Goal: Information Seeking & Learning: Compare options

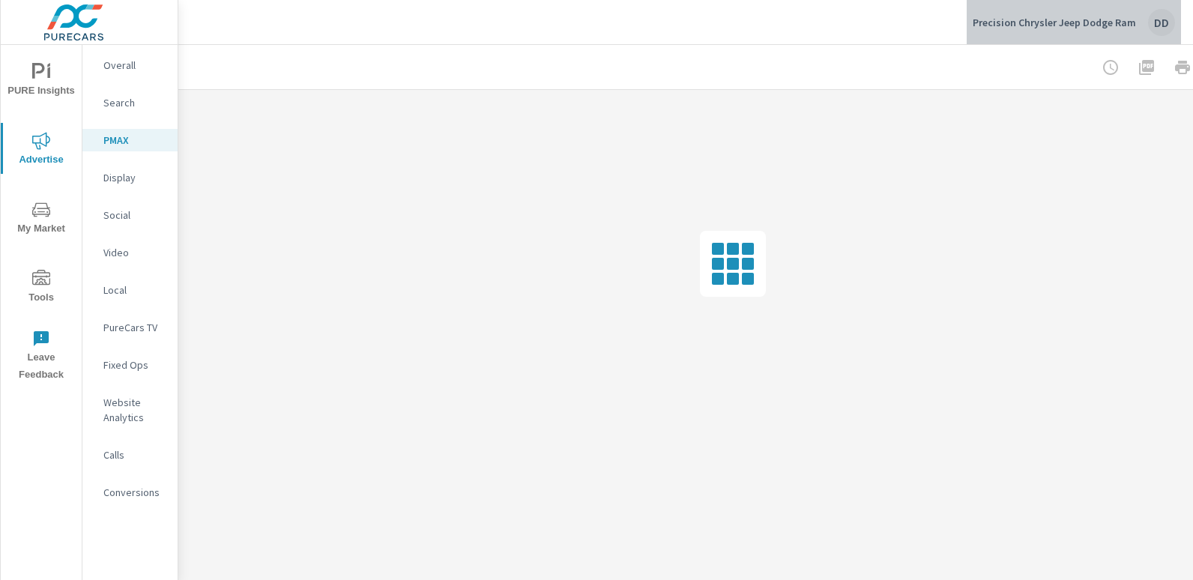
click at [1178, 17] on button "Precision Chrysler Jeep Dodge Ram DD" at bounding box center [1073, 22] width 214 height 44
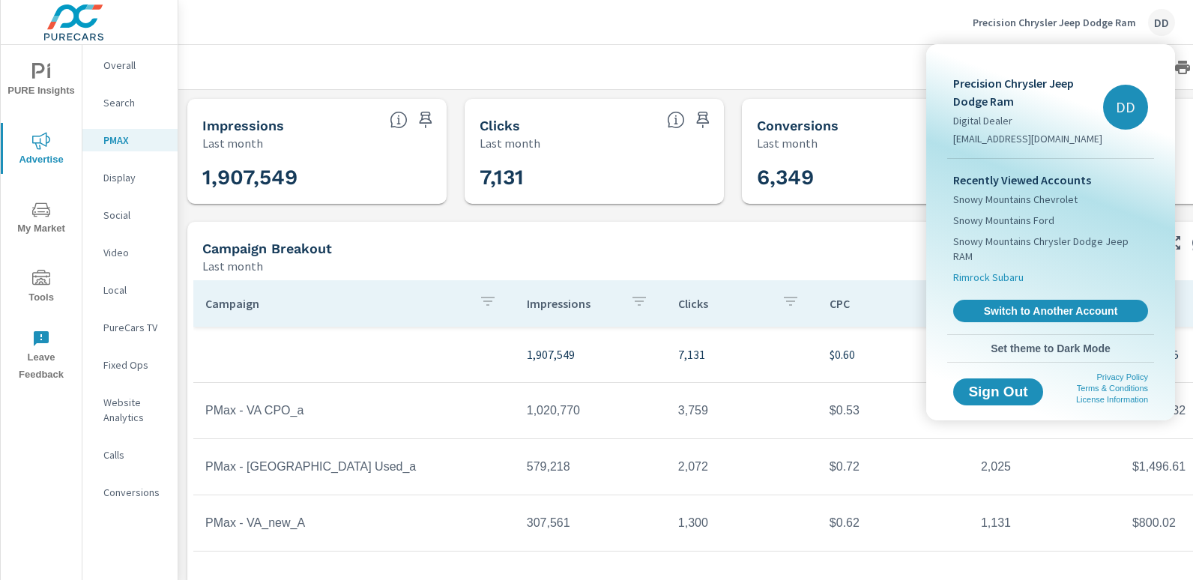
click at [1007, 270] on span "Rimrock Subaru" at bounding box center [988, 277] width 70 height 15
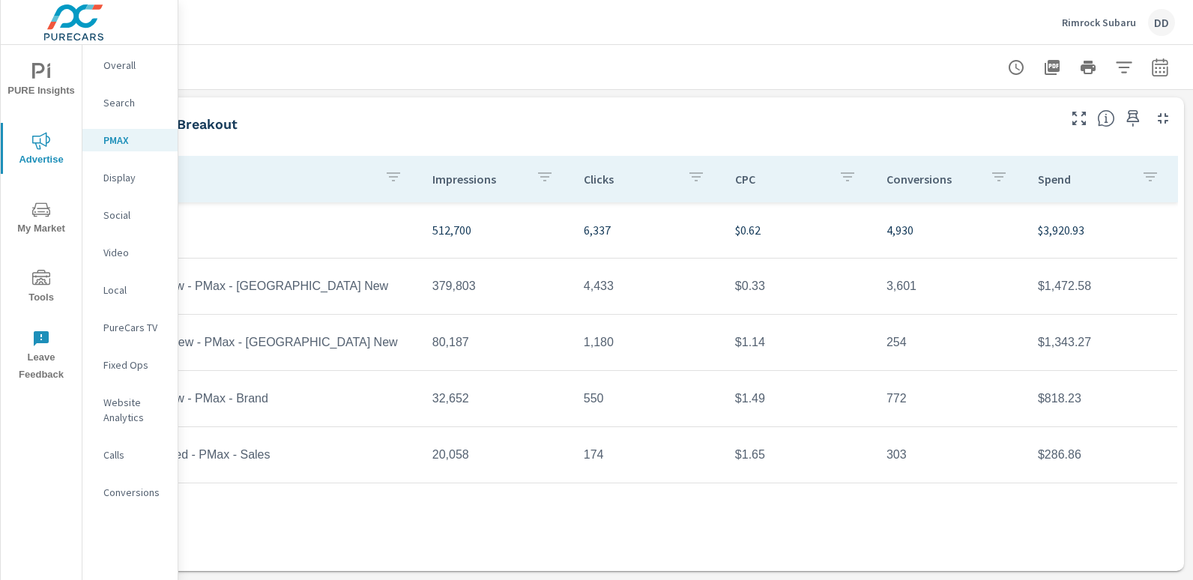
scroll to position [0, 106]
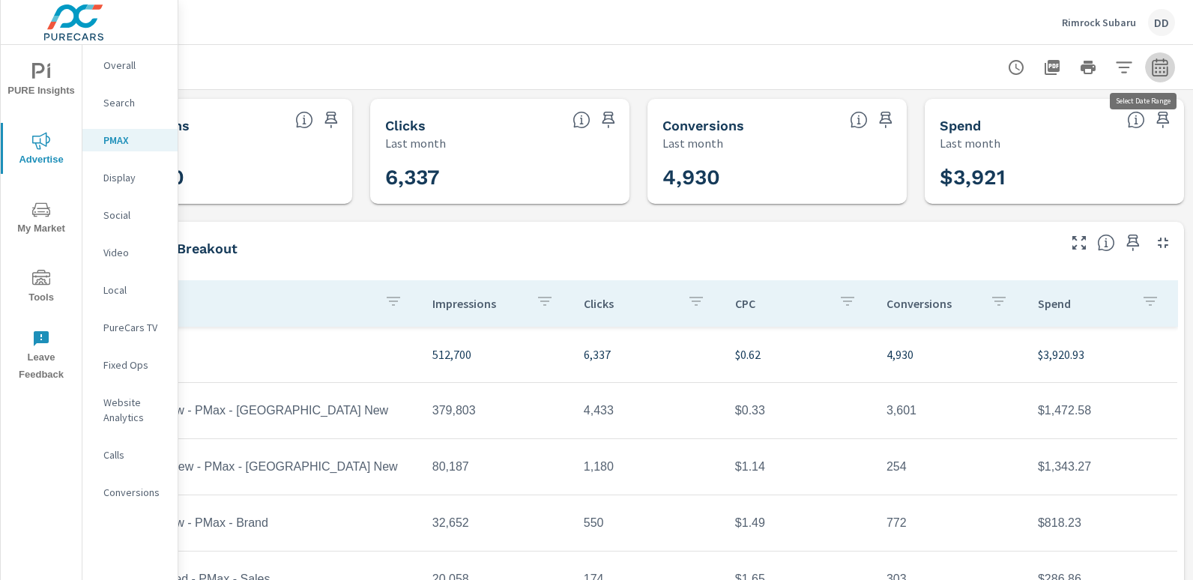
click at [1151, 69] on icon "button" at bounding box center [1160, 67] width 18 height 18
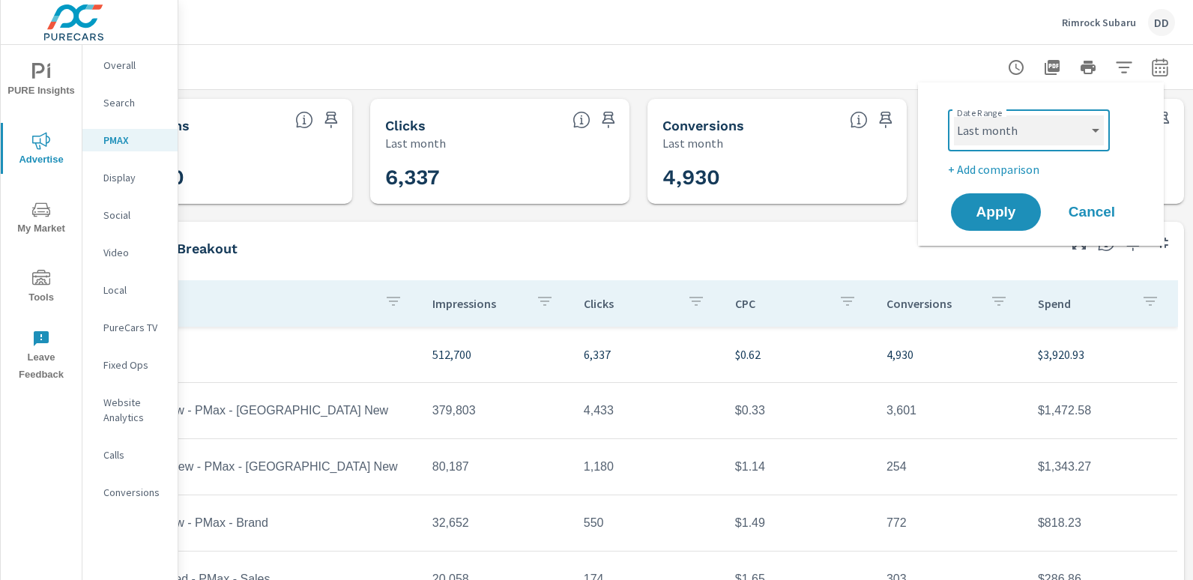
click at [1055, 138] on select "Custom [DATE] Last week Last 7 days Last 14 days Last 30 days Last 45 days Last…" at bounding box center [1029, 130] width 150 height 30
click at [954, 115] on select "Custom [DATE] Last week Last 7 days Last 14 days Last 30 days Last 45 days Last…" at bounding box center [1029, 130] width 150 height 30
select select "Month to date"
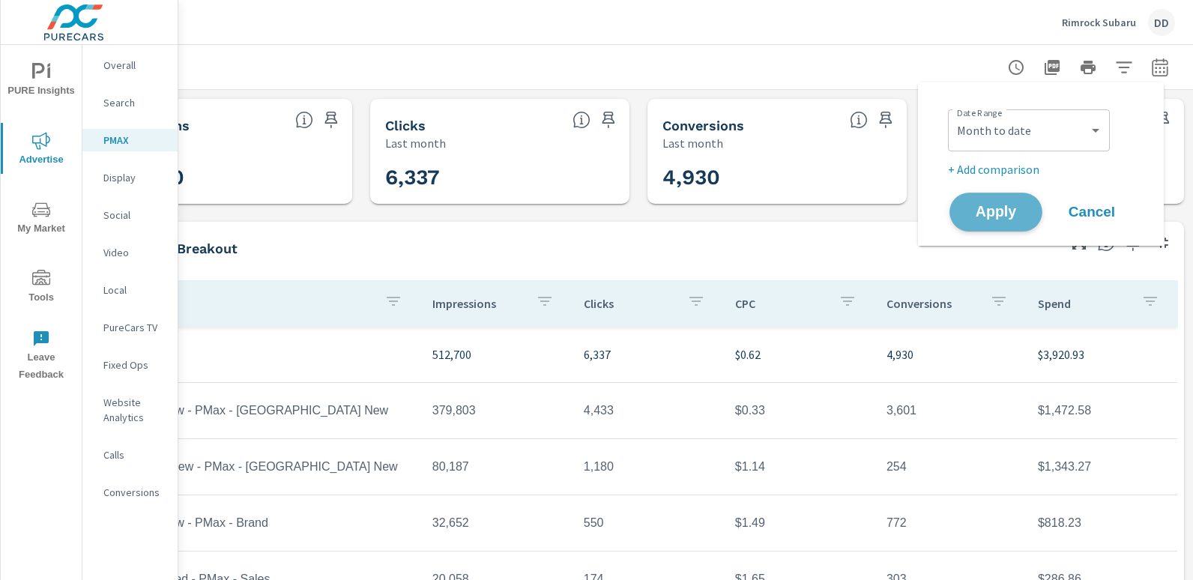
click at [981, 211] on span "Apply" at bounding box center [995, 212] width 61 height 14
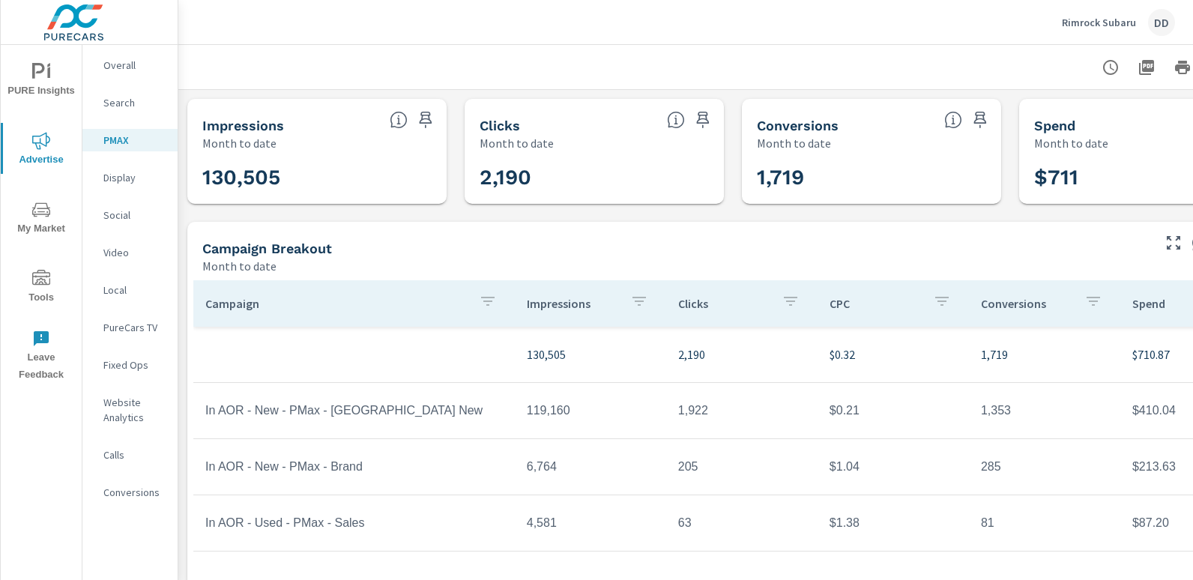
scroll to position [136, 0]
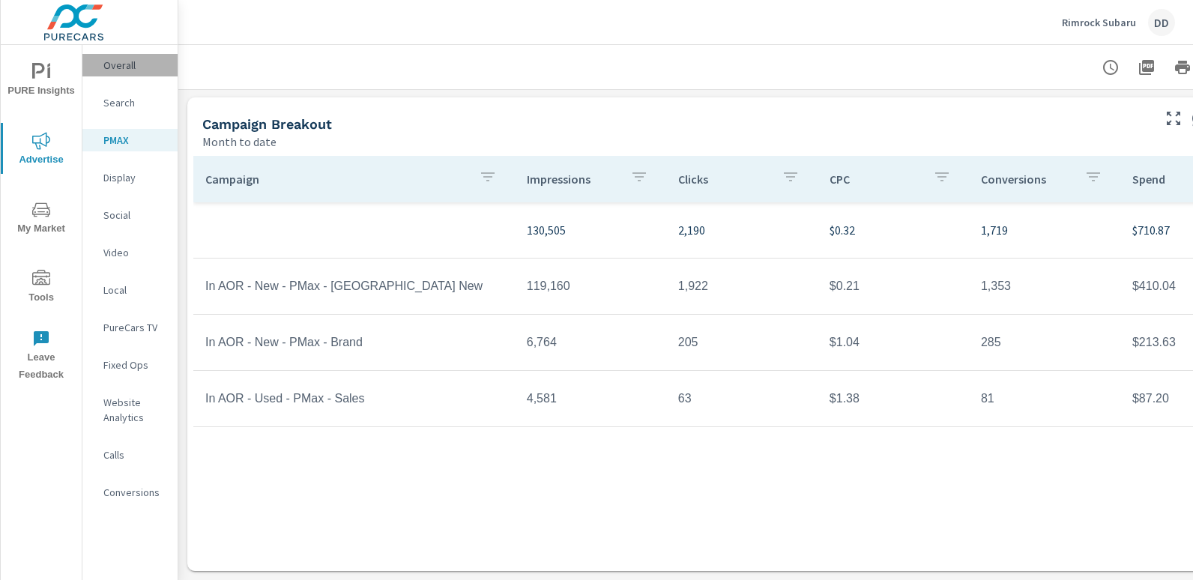
click at [127, 62] on p "Overall" at bounding box center [134, 65] width 62 height 15
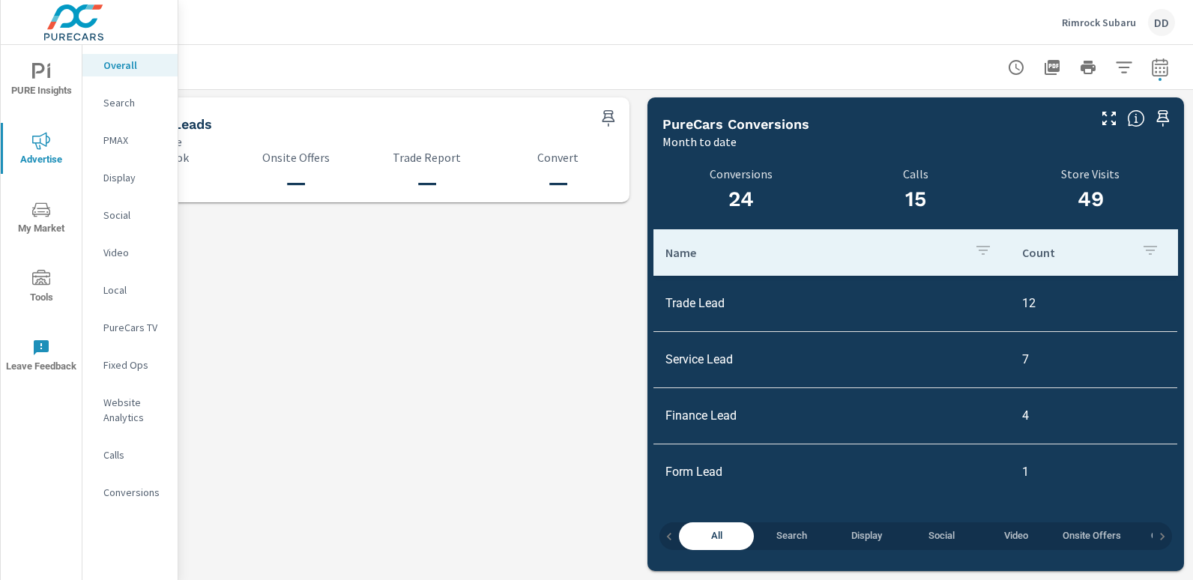
scroll to position [0, 106]
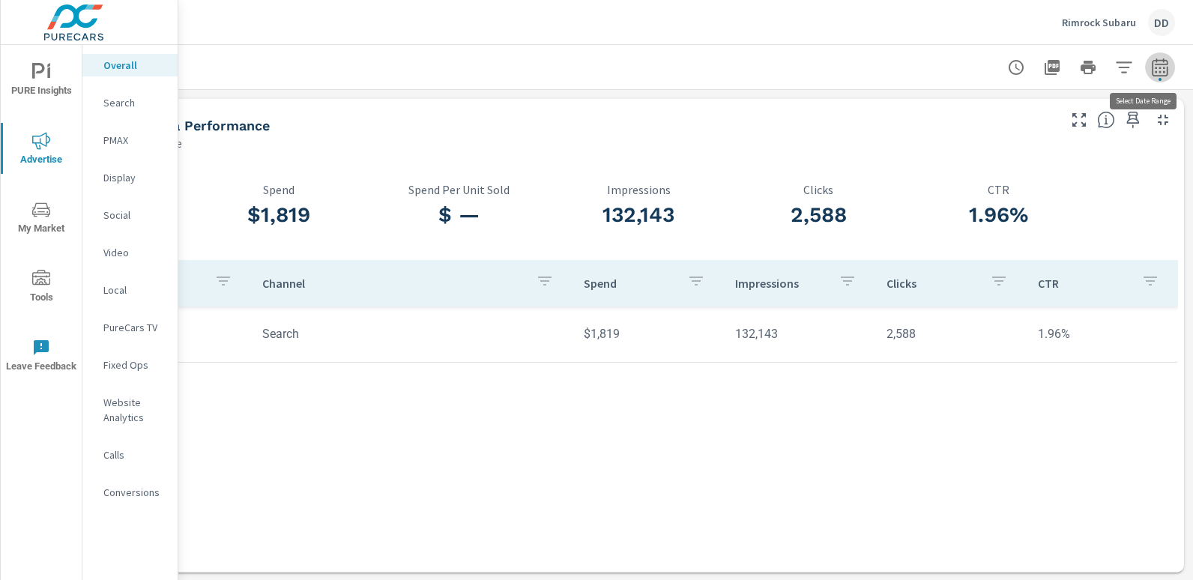
click at [1163, 64] on button "button" at bounding box center [1160, 67] width 30 height 30
select select "Month to date"
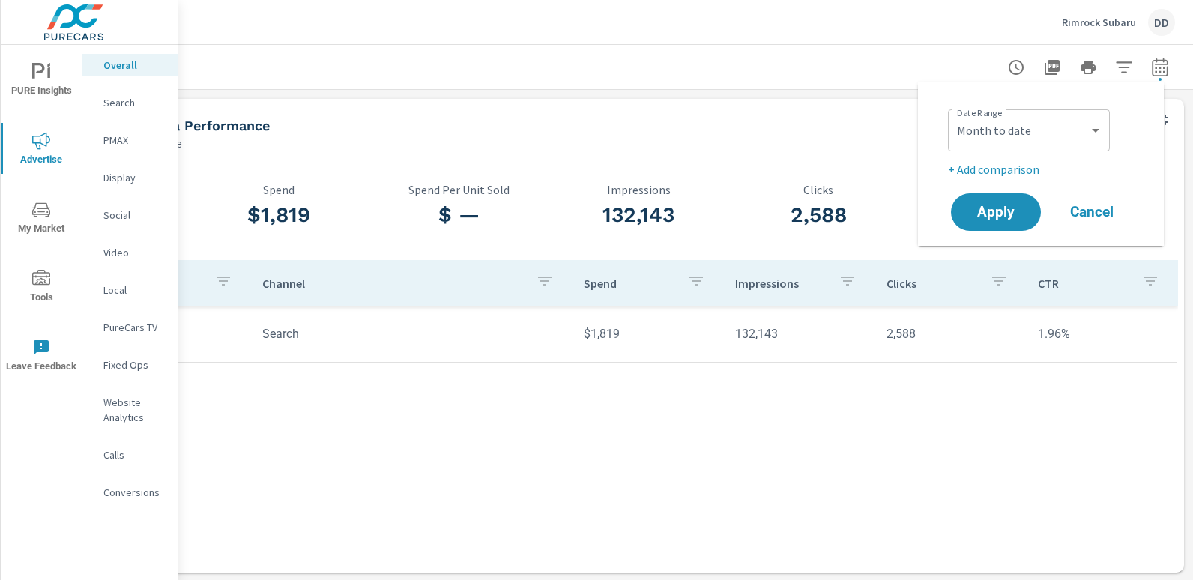
click at [1013, 172] on p "+ Add comparison" at bounding box center [1044, 169] width 192 height 18
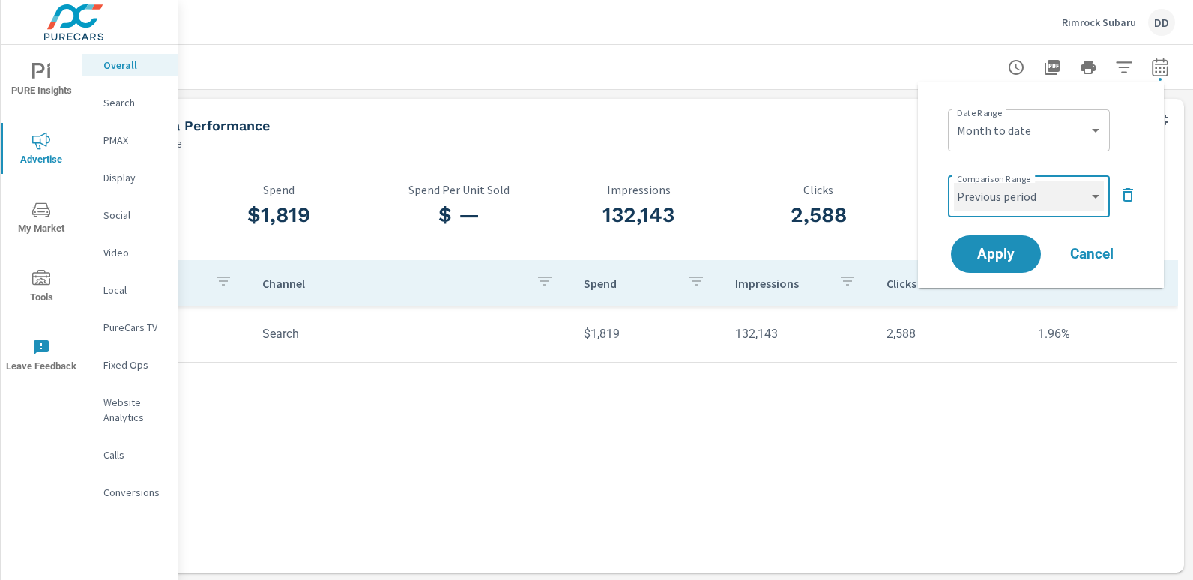
click at [990, 196] on select "Custom Previous period Previous month Previous year" at bounding box center [1029, 196] width 150 height 30
click at [954, 181] on select "Custom Previous period Previous month Previous year" at bounding box center [1029, 196] width 150 height 30
select select "custom"
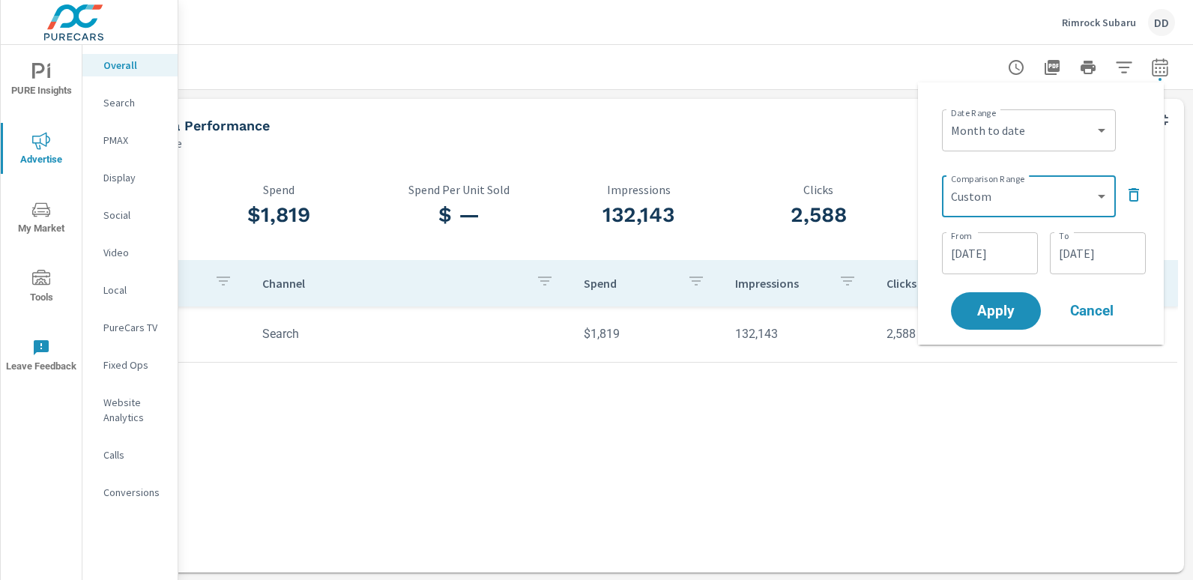
click at [1005, 267] on input "[DATE]" at bounding box center [990, 253] width 84 height 30
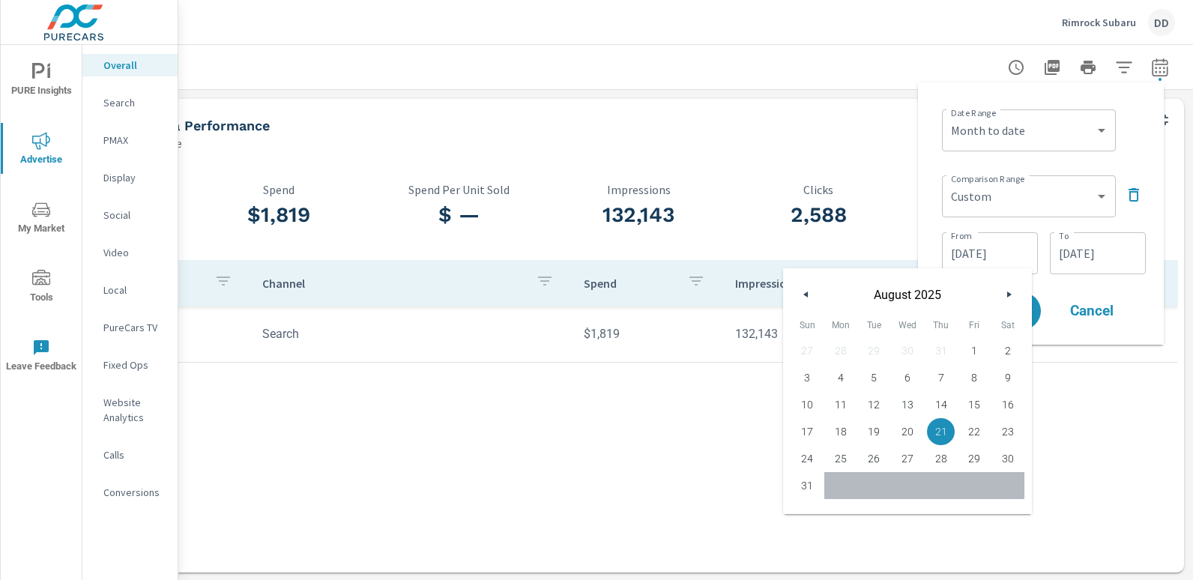
click at [974, 353] on span "1" at bounding box center [974, 350] width 34 height 19
type input "[DATE]"
click at [1112, 253] on input "[DATE]" at bounding box center [1098, 253] width 84 height 30
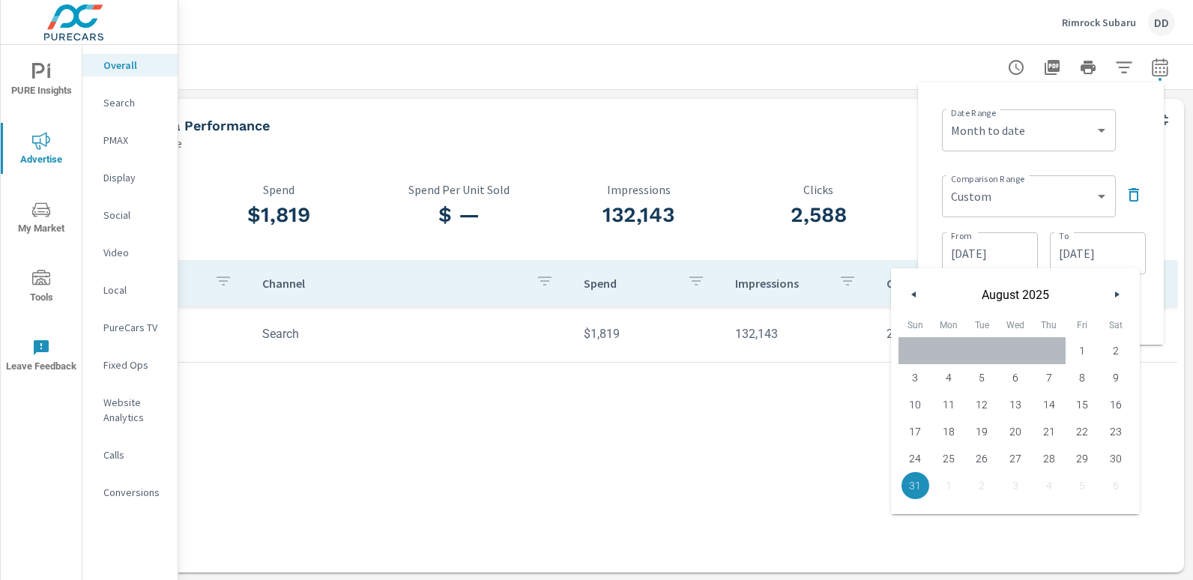
click at [948, 408] on span "11" at bounding box center [949, 404] width 34 height 19
type input "[DATE]"
click at [1144, 157] on div "Date Range Custom [DATE] Last week Last 7 days Last 14 days Last 30 days Last 4…" at bounding box center [1041, 213] width 222 height 238
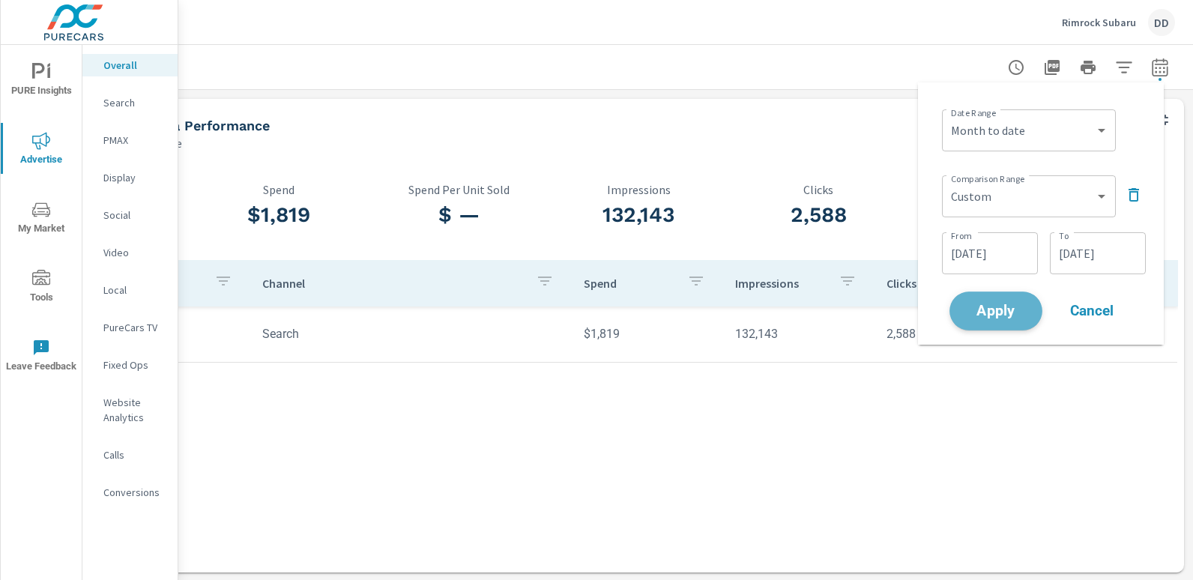
click at [993, 309] on span "Apply" at bounding box center [995, 311] width 61 height 14
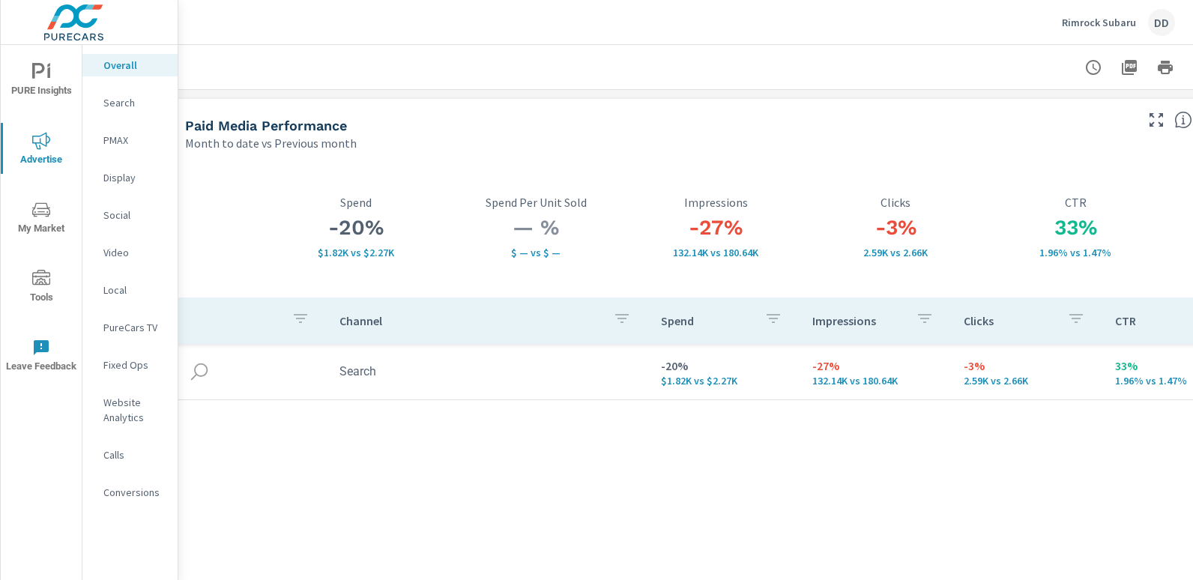
scroll to position [0, 106]
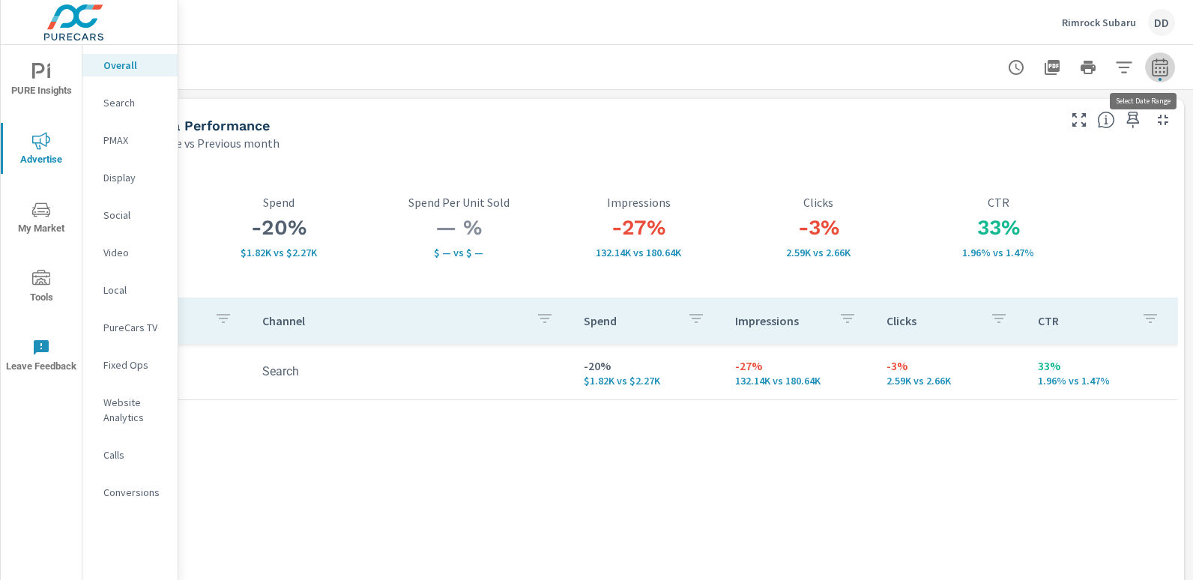
click at [1155, 68] on icon "button" at bounding box center [1160, 67] width 16 height 18
select select "Month to date"
select select "Previous month"
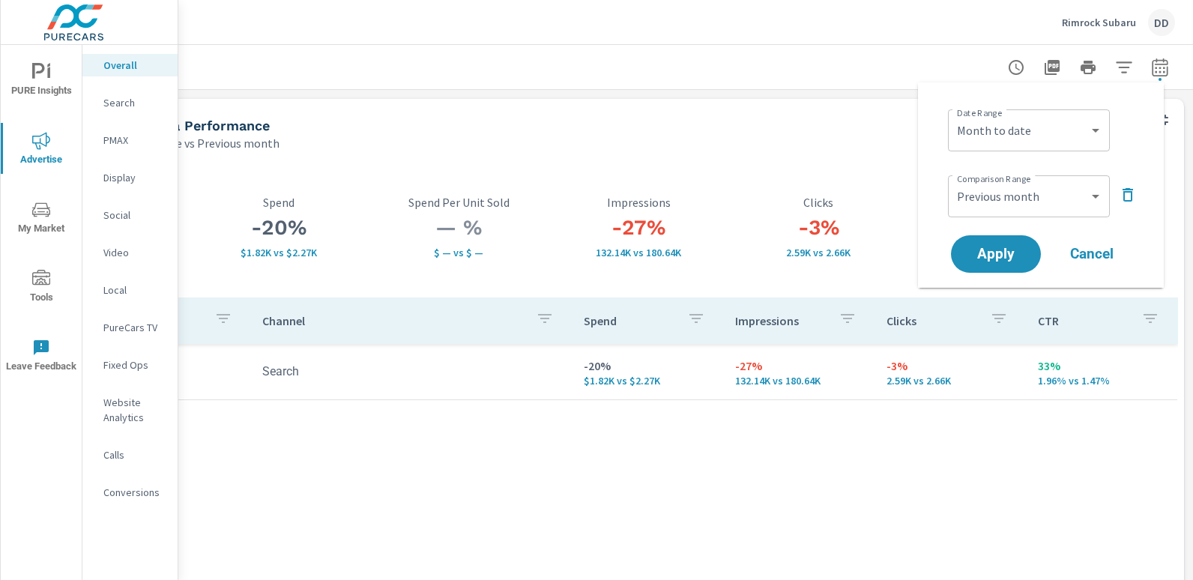
click at [1035, 146] on div "Custom [DATE] Last week Last 7 days Last 14 days Last 30 days Last 45 days Last…" at bounding box center [1029, 130] width 162 height 42
click at [1038, 137] on select "Custom [DATE] Last week Last 7 days Last 14 days Last 30 days Last 45 days Last…" at bounding box center [1029, 130] width 150 height 30
click at [954, 115] on select "Custom [DATE] Last week Last 7 days Last 14 days Last 30 days Last 45 days Last…" at bounding box center [1029, 130] width 150 height 30
select select "[DATE]"
click at [1014, 193] on select "Custom Previous period Previous month Previous year" at bounding box center [1029, 196] width 150 height 30
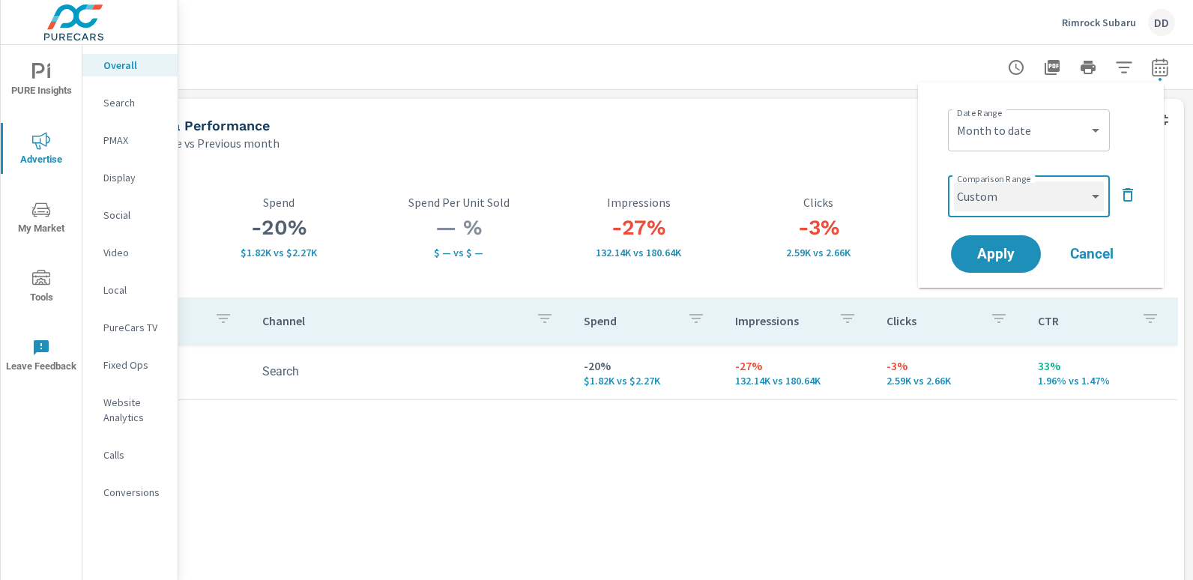
click at [954, 181] on select "Custom Previous period Previous month Previous year" at bounding box center [1029, 196] width 150 height 30
select select "custom"
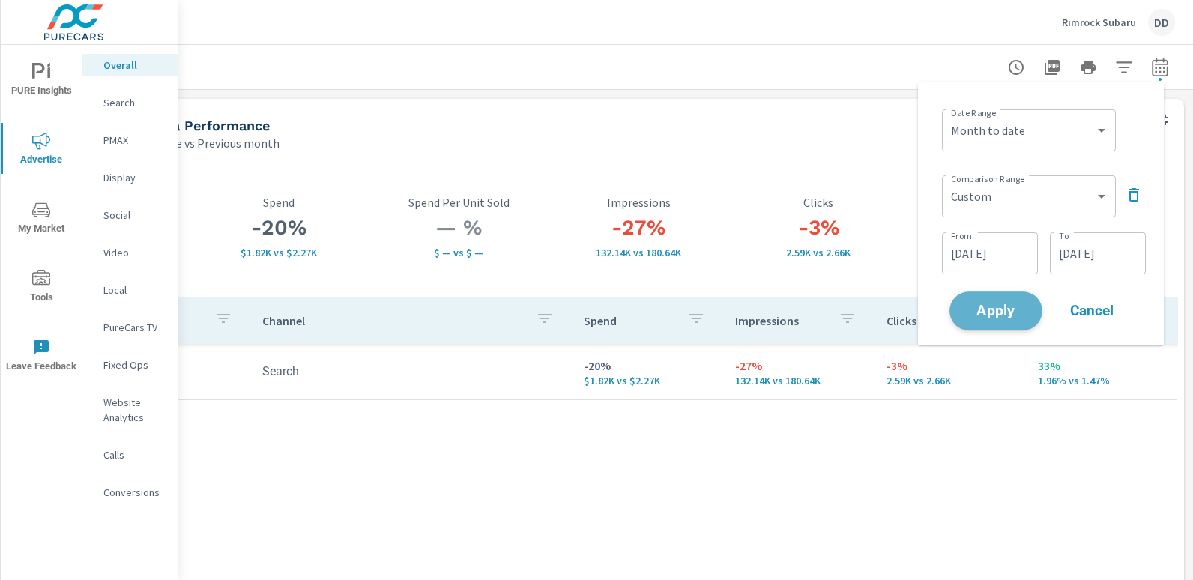
click at [994, 293] on button "Apply" at bounding box center [995, 310] width 93 height 39
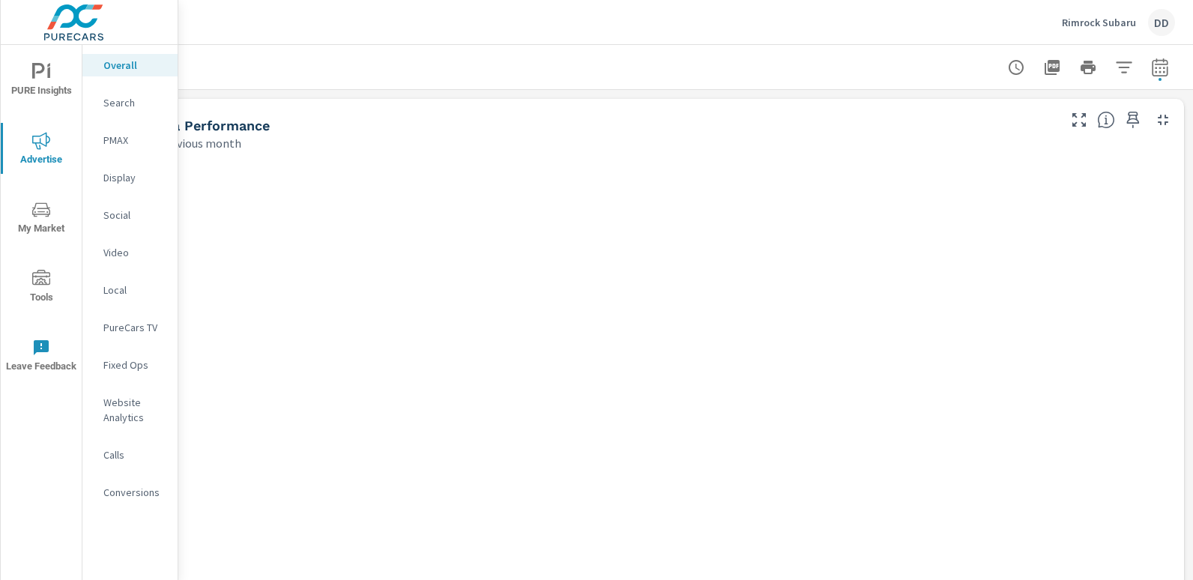
scroll to position [0, 94]
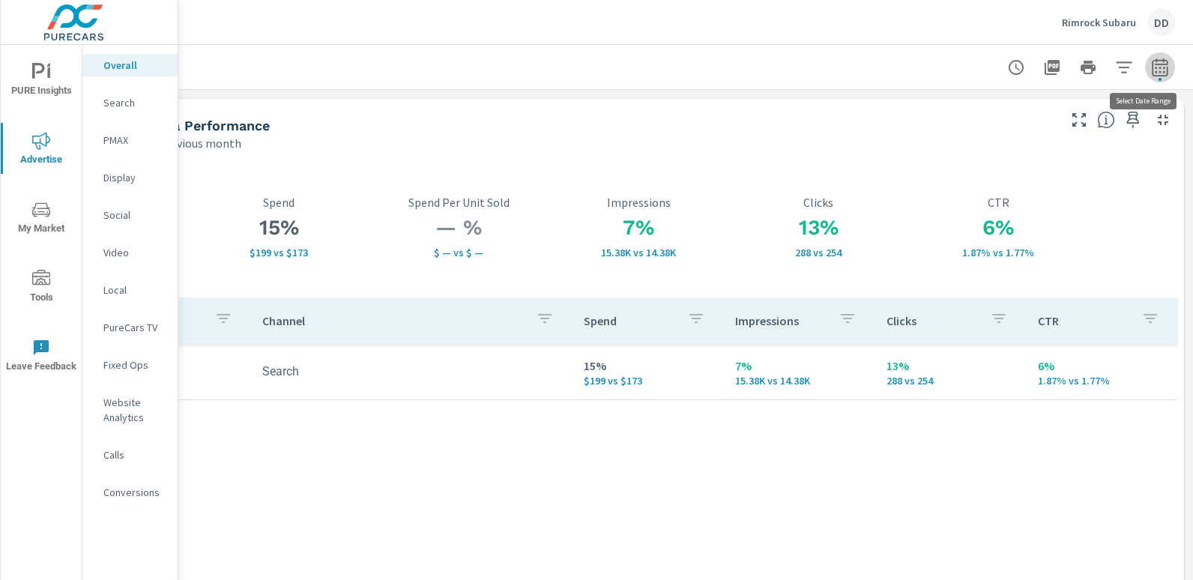
click at [1157, 66] on icon "button" at bounding box center [1160, 67] width 18 height 18
select select "[DATE]"
select select "Previous month"
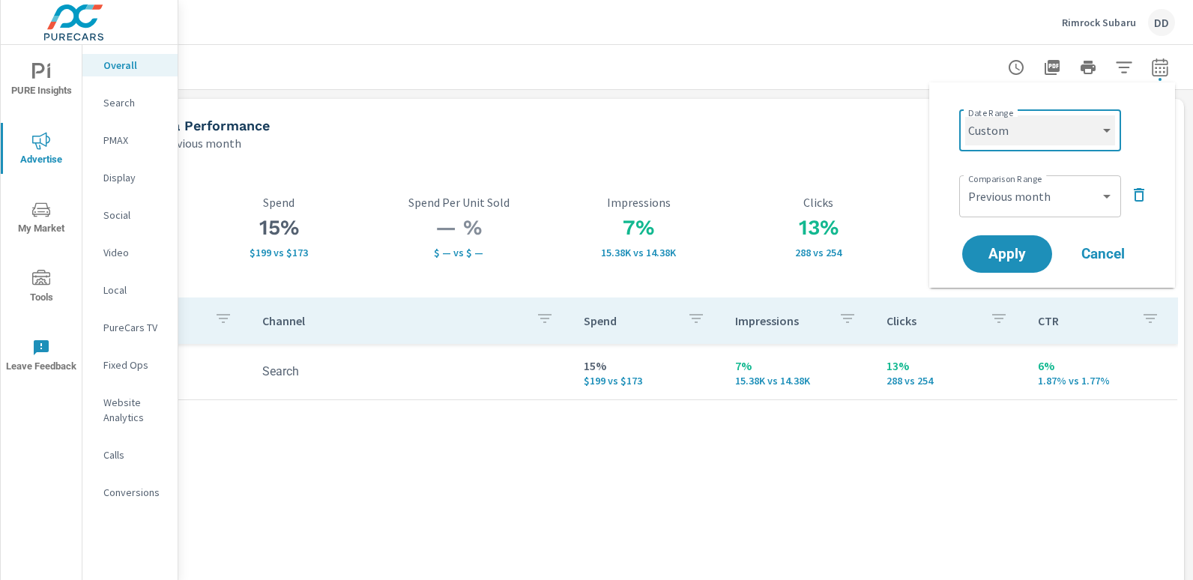
click at [1050, 141] on select "Custom [DATE] Last week Last 7 days Last 14 days Last 30 days Last 45 days Last…" at bounding box center [1040, 130] width 150 height 30
click at [1140, 123] on div "Date Range Custom [DATE] Last week Last 7 days Last 14 days Last 30 days Last 4…" at bounding box center [1055, 128] width 192 height 51
click at [1076, 128] on select "Custom [DATE] Last week Last 7 days Last 14 days Last 30 days Last 45 days Last…" at bounding box center [1040, 130] width 150 height 30
click at [965, 115] on select "Custom [DATE] Last week Last 7 days Last 14 days Last 30 days Last 45 days Last…" at bounding box center [1040, 130] width 150 height 30
select select "custom"
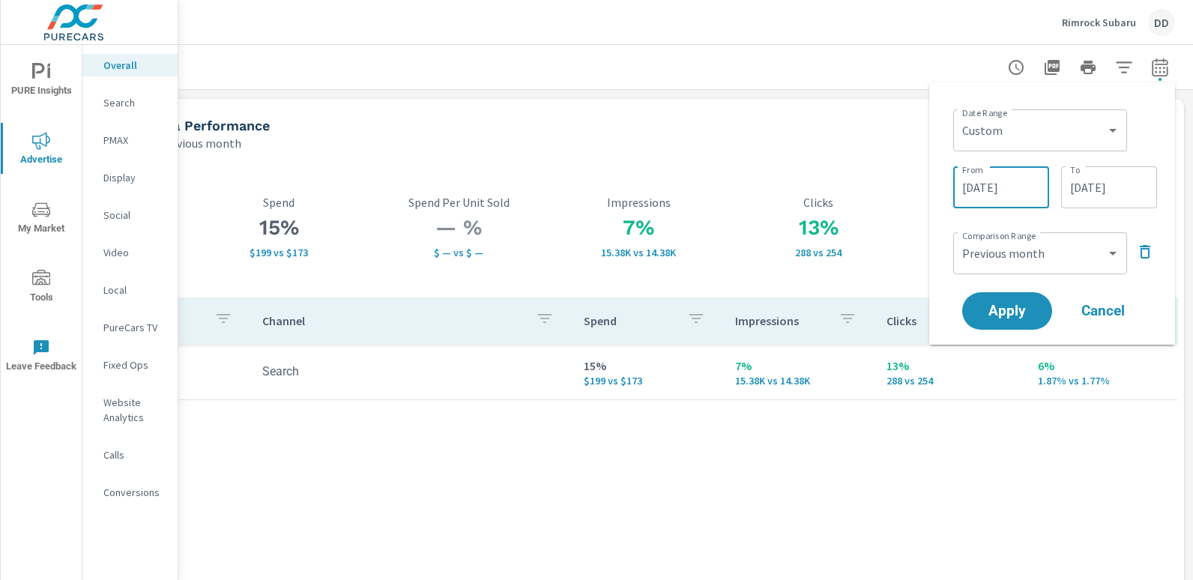
click at [1020, 190] on input "[DATE]" at bounding box center [1001, 187] width 84 height 30
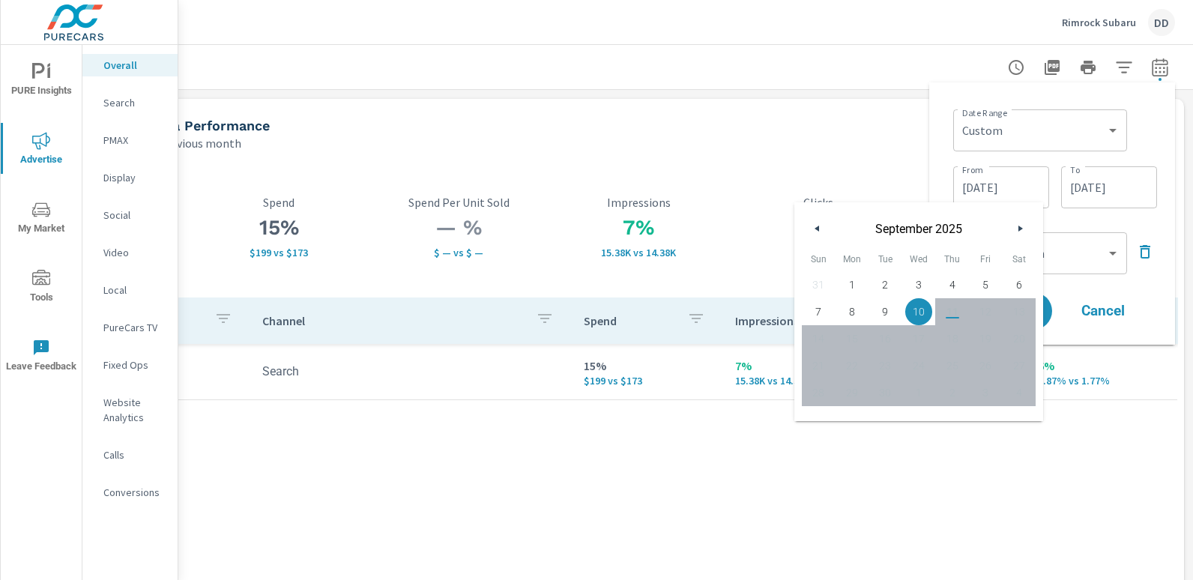
click at [883, 315] on span "9" at bounding box center [885, 311] width 34 height 19
type input "[DATE]"
click at [884, 309] on span "9" at bounding box center [885, 311] width 34 height 19
click at [1148, 115] on div "Date Range Custom [DATE] Last week Last 7 days Last 14 days Last 30 days Last 4…" at bounding box center [1055, 128] width 204 height 51
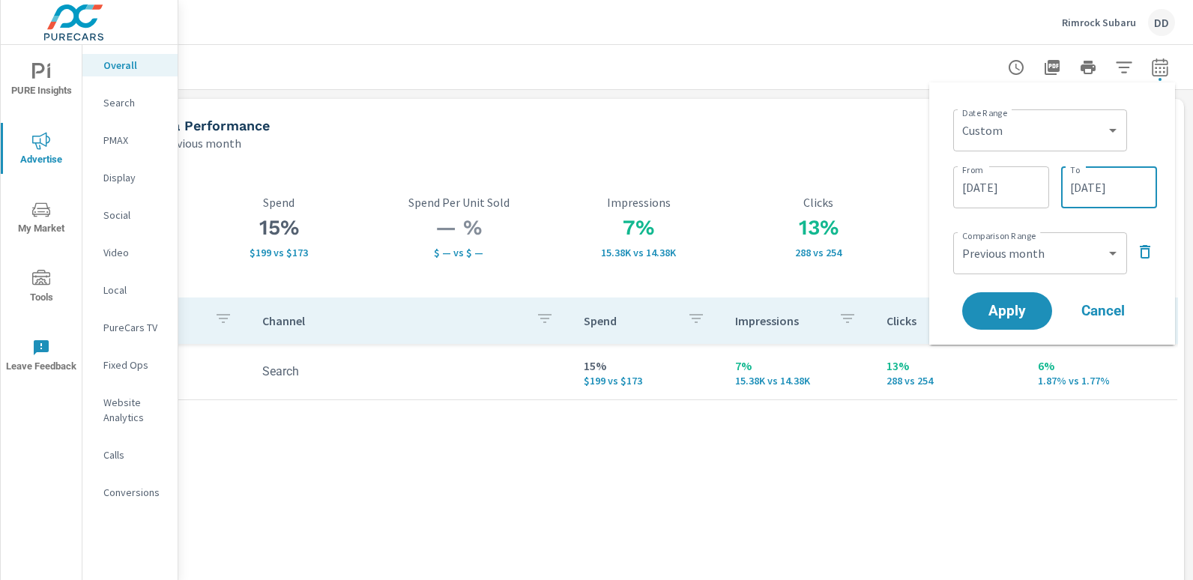
click at [1092, 189] on input "[DATE]" at bounding box center [1109, 187] width 84 height 30
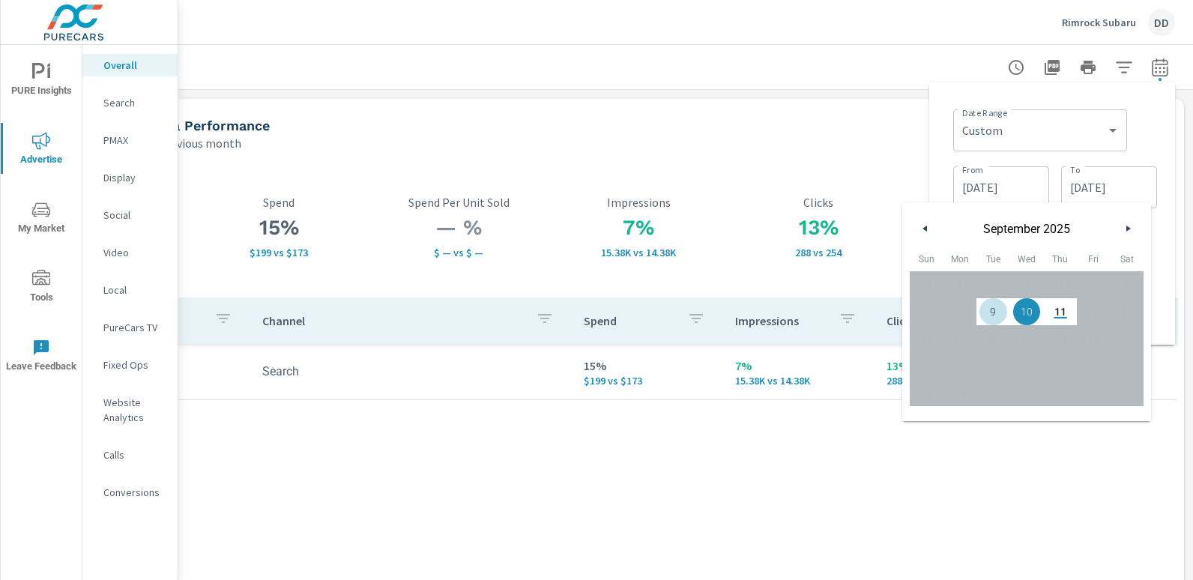
click at [996, 312] on span "9" at bounding box center [993, 311] width 34 height 19
type input "[DATE]"
click at [1146, 118] on div "Date Range Custom [DATE] Last week Last 7 days Last 14 days Last 30 days Last 4…" at bounding box center [1055, 128] width 204 height 51
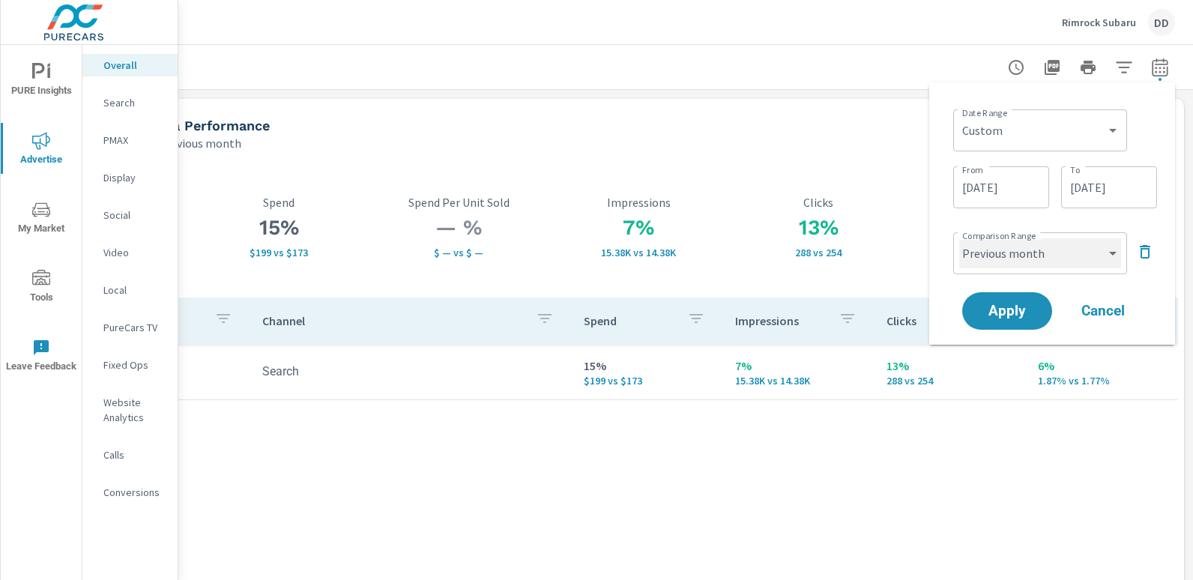
click at [1009, 251] on select "Custom Previous period Previous month Previous year" at bounding box center [1040, 253] width 162 height 30
click at [959, 238] on select "Custom Previous period Previous month Previous year" at bounding box center [1040, 253] width 162 height 30
select select "custom"
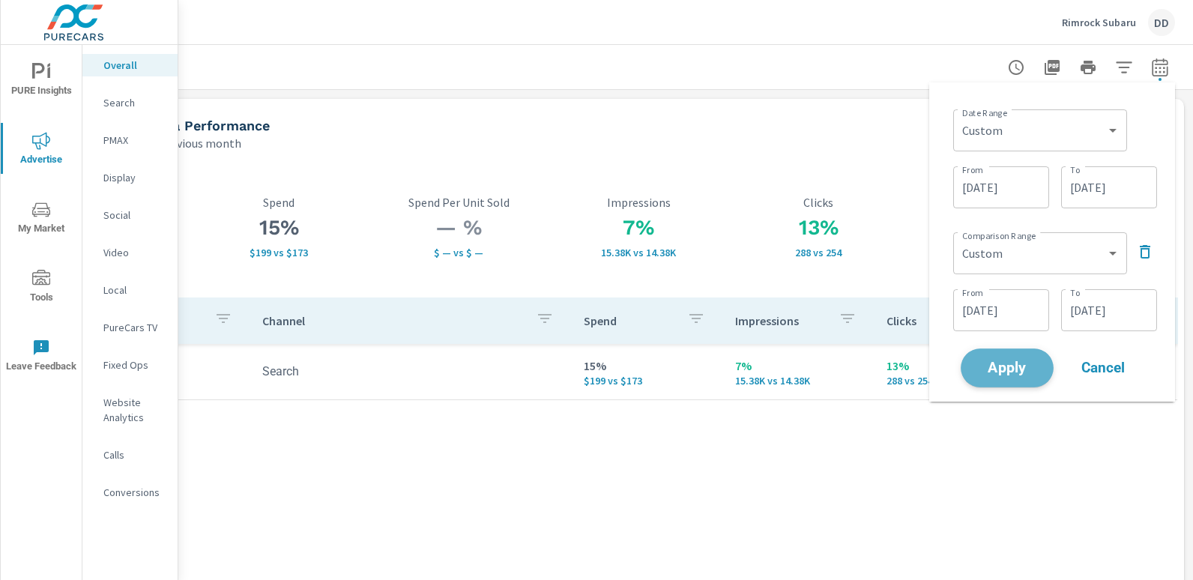
click at [1017, 364] on span "Apply" at bounding box center [1006, 368] width 61 height 14
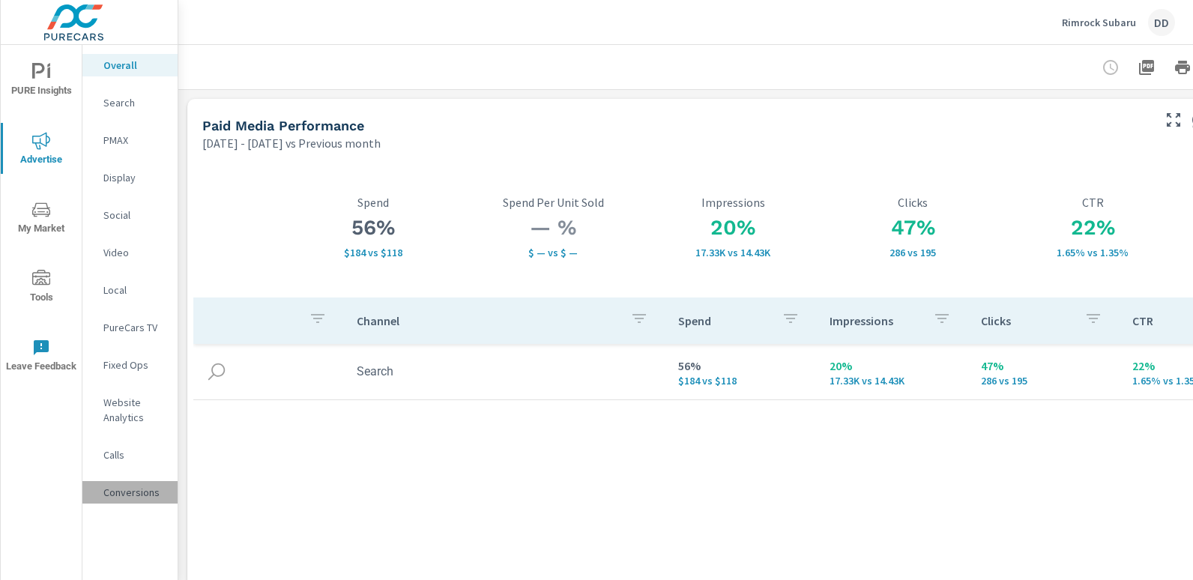
click at [132, 493] on p "Conversions" at bounding box center [134, 492] width 62 height 15
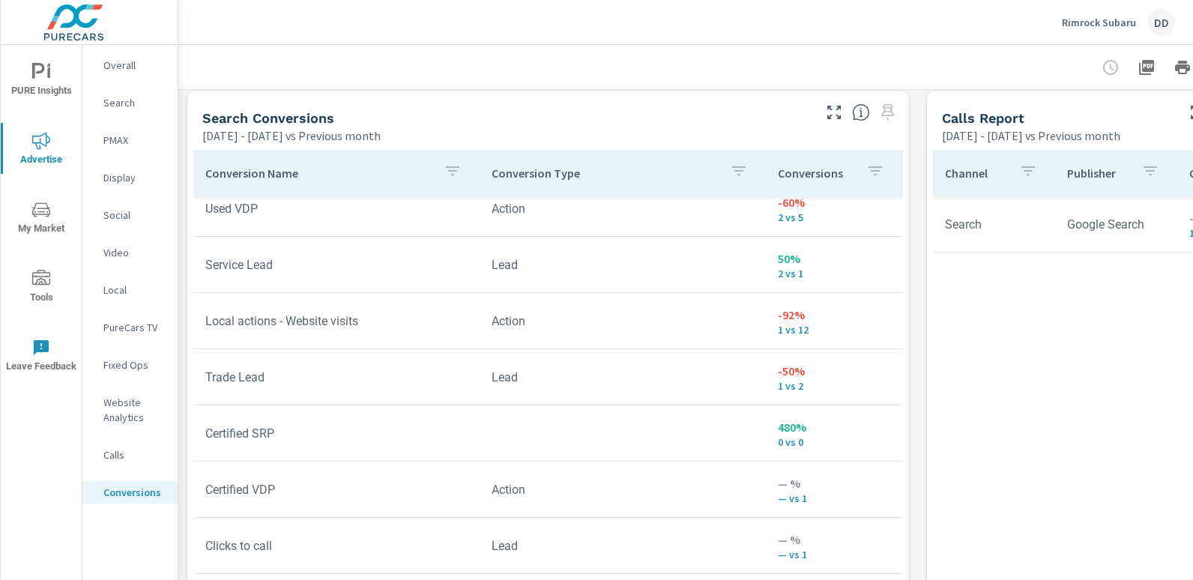
scroll to position [848, 0]
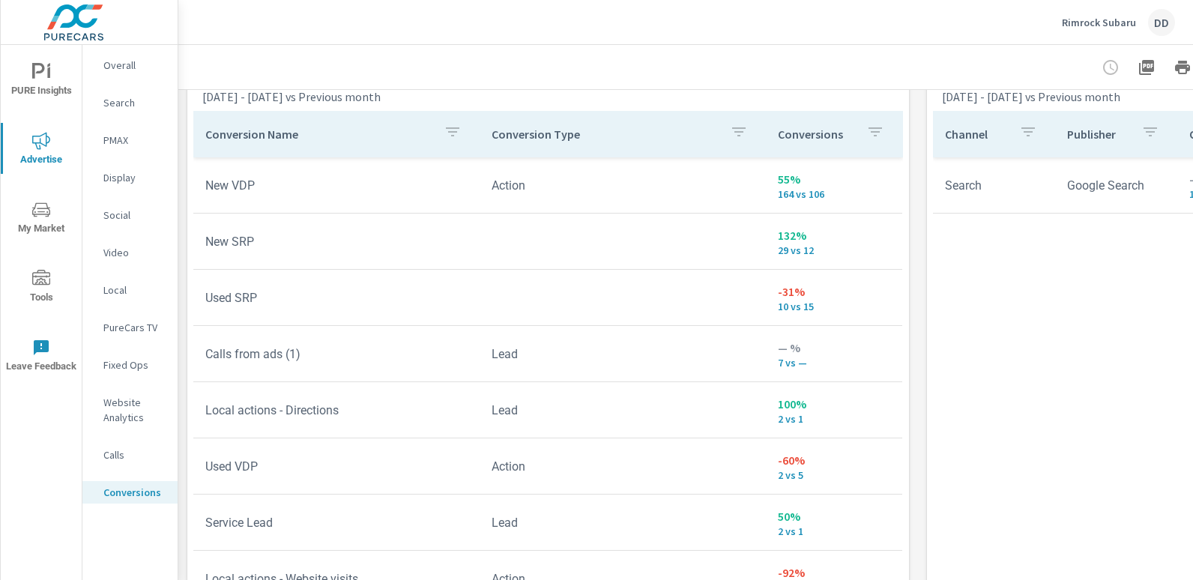
click at [129, 88] on nav "Overall Search PMAX Display Social Video Local PureCars TV Fixed Ops Website An…" at bounding box center [129, 284] width 95 height 479
click at [126, 136] on p "PMAX" at bounding box center [134, 140] width 62 height 15
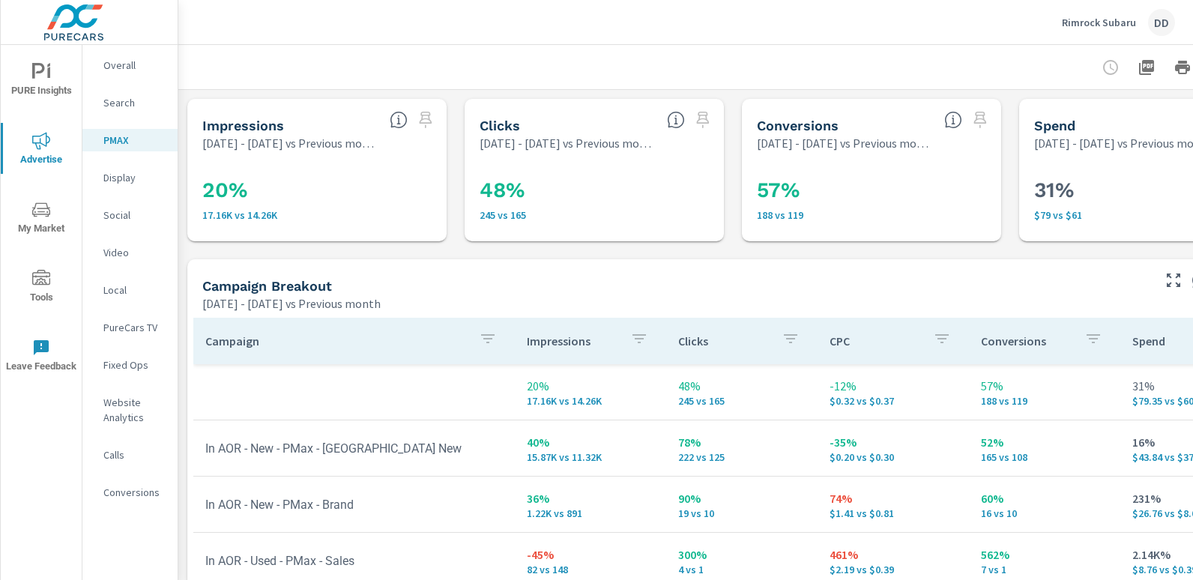
scroll to position [0, 106]
